Goal: Task Accomplishment & Management: Complete application form

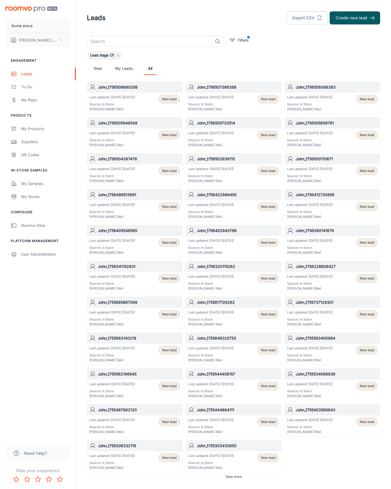
click at [355, 18] on button "Create new lead" at bounding box center [355, 17] width 51 height 13
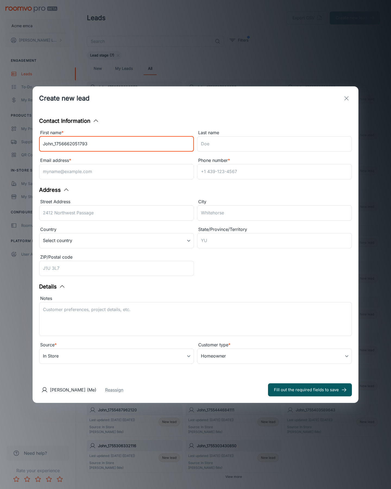
type input "John_1756662051793"
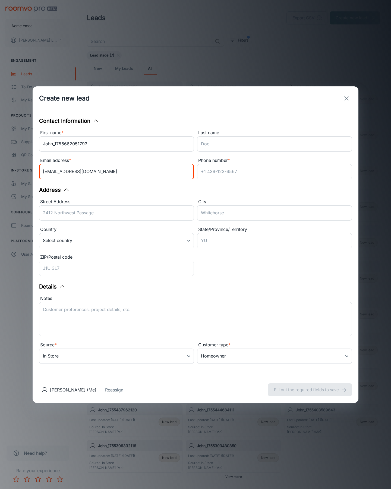
type input "[EMAIL_ADDRESS][DOMAIN_NAME]"
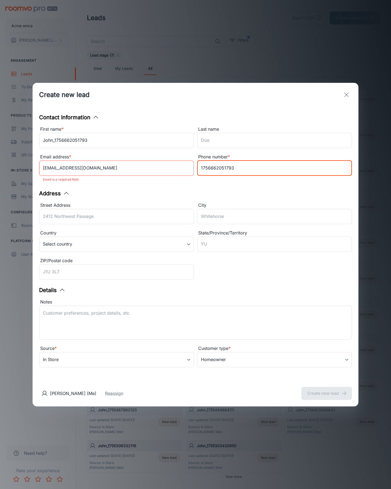
type input "1756662051793"
click at [327, 390] on button "Create new lead" at bounding box center [327, 393] width 51 height 13
